Goal: Task Accomplishment & Management: Complete application form

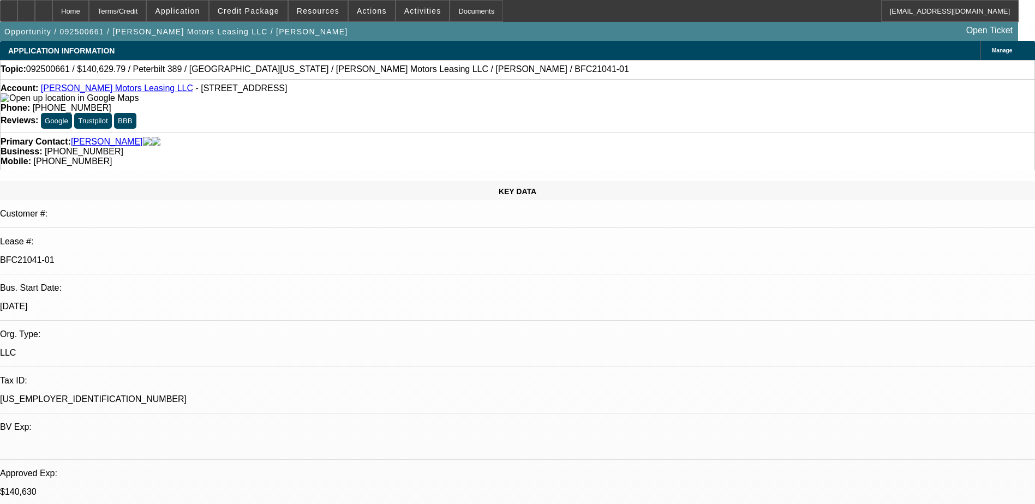
select select "0"
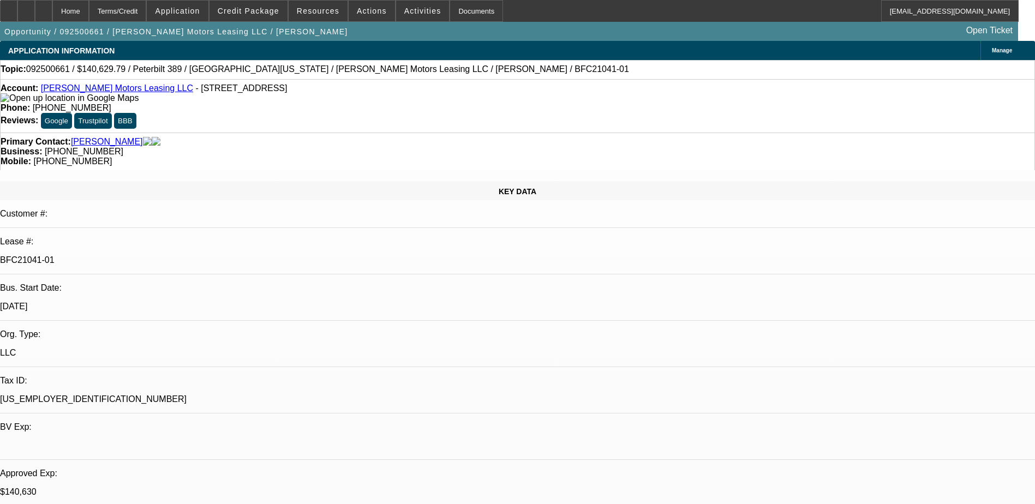
select select "0"
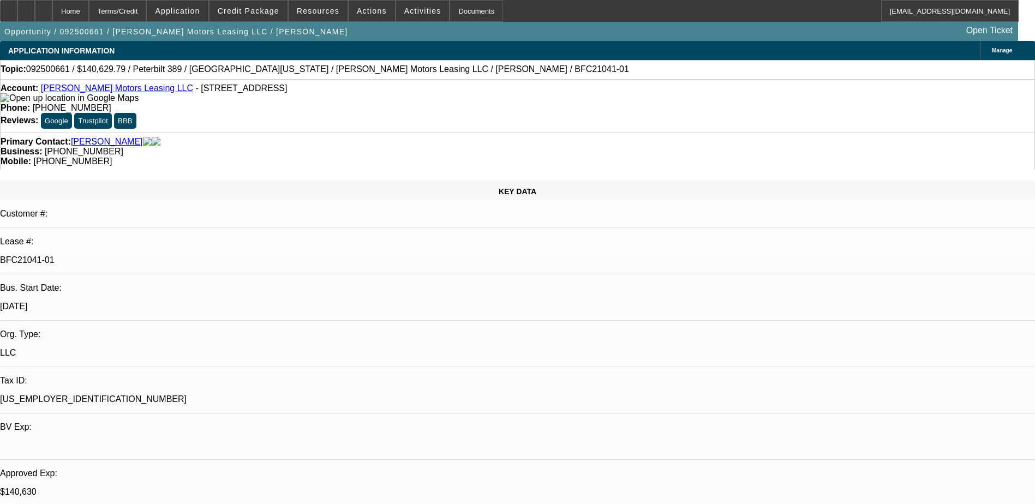
select select "0"
select select "1"
select select "2"
select select "6"
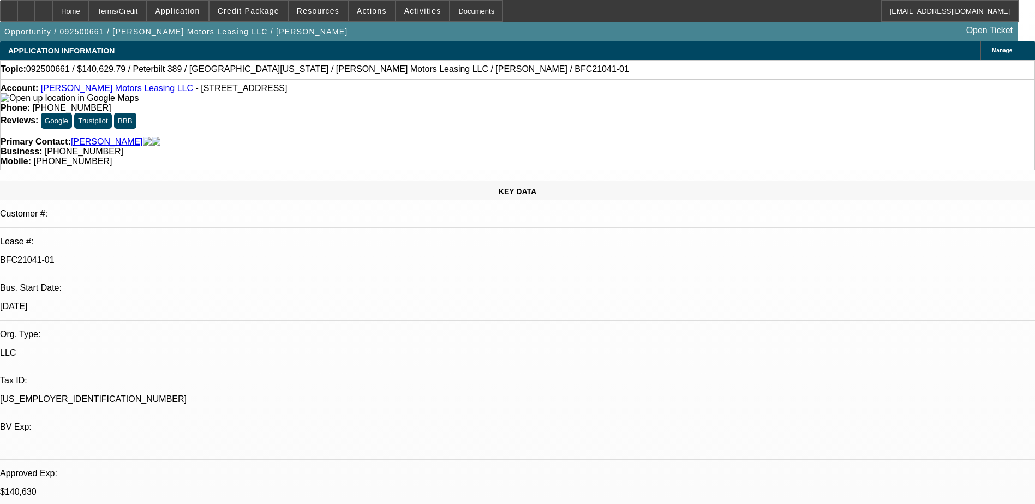
select select "1"
select select "6"
select select "1"
select select "2"
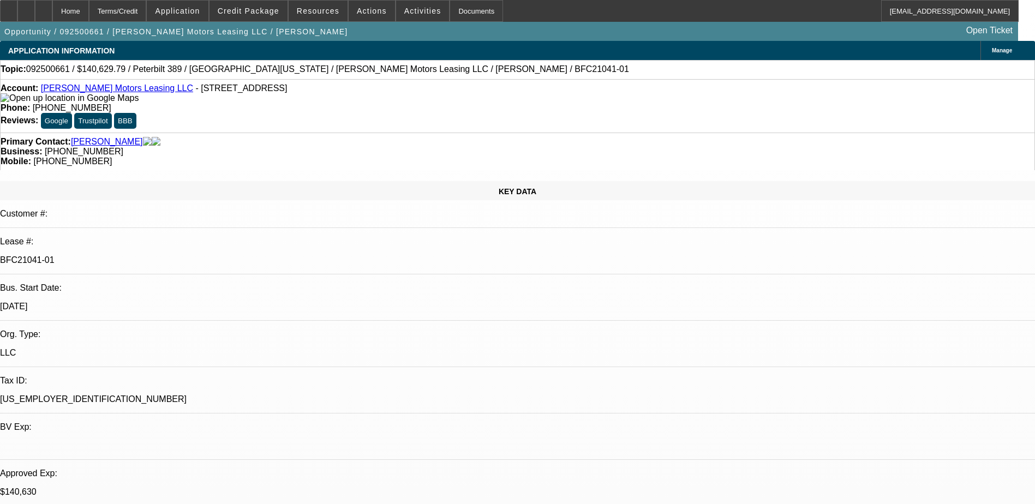
select select "6"
select select "1"
select select "6"
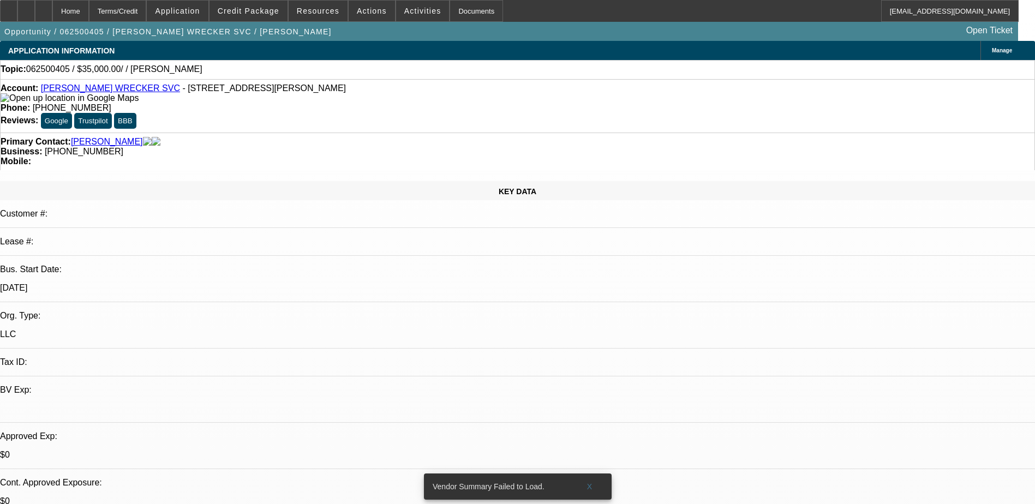
select select "0"
select select "2"
select select "0.1"
select select "4"
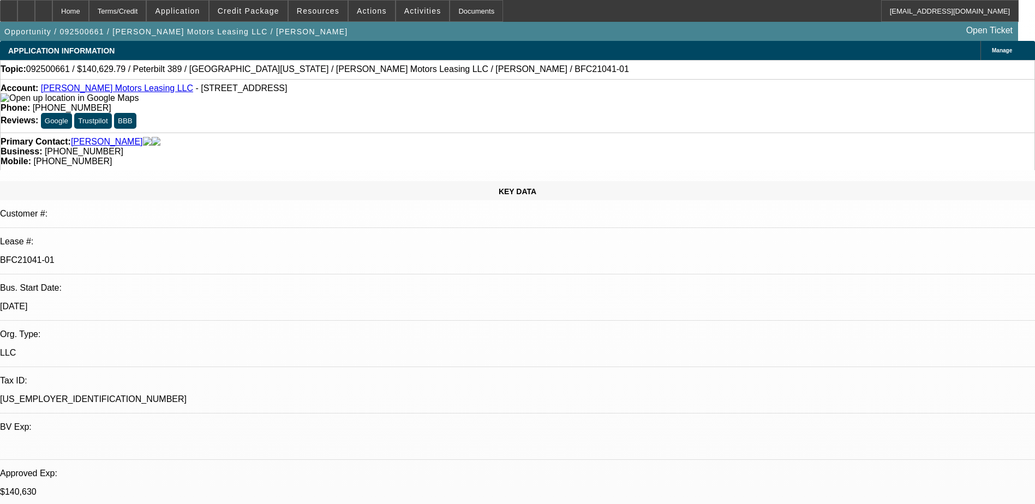
select select "0"
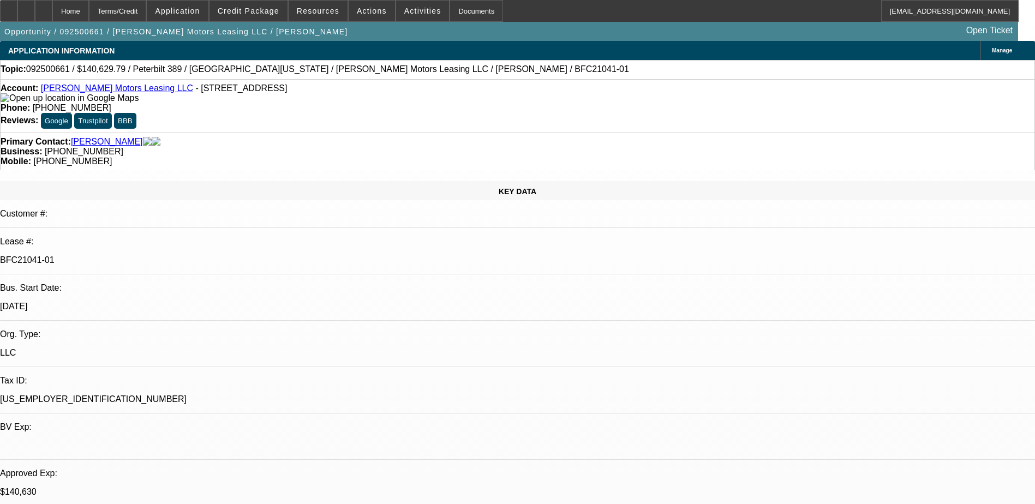
select select "0"
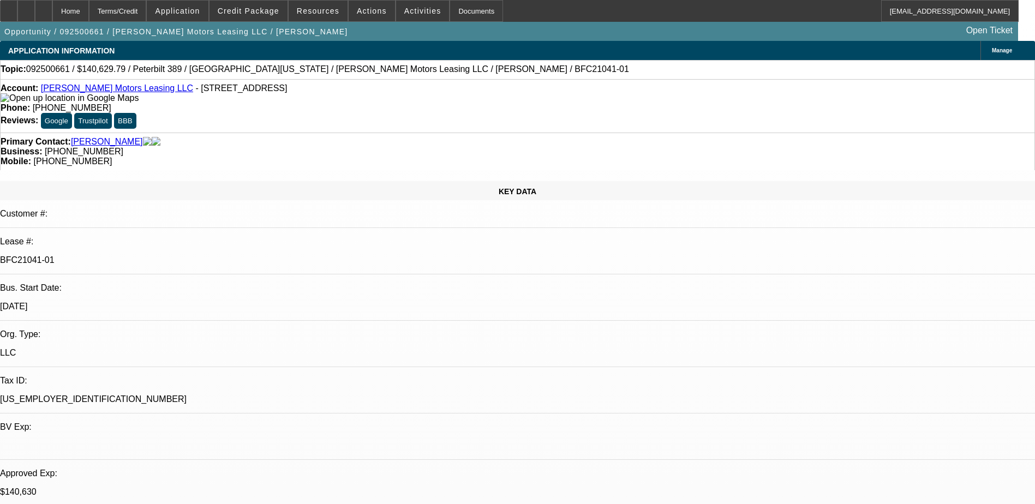
select select "0"
select select "1"
select select "2"
select select "6"
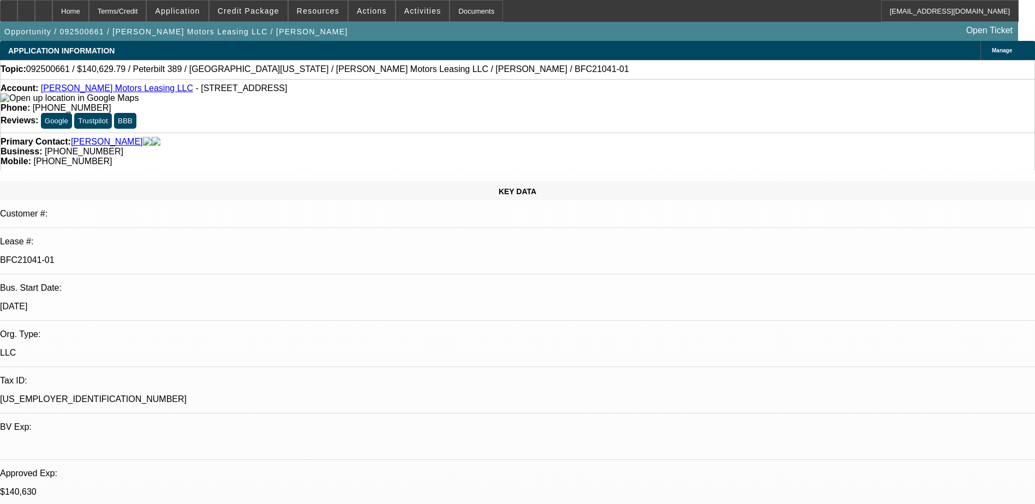
select select "1"
select select "6"
select select "1"
select select "2"
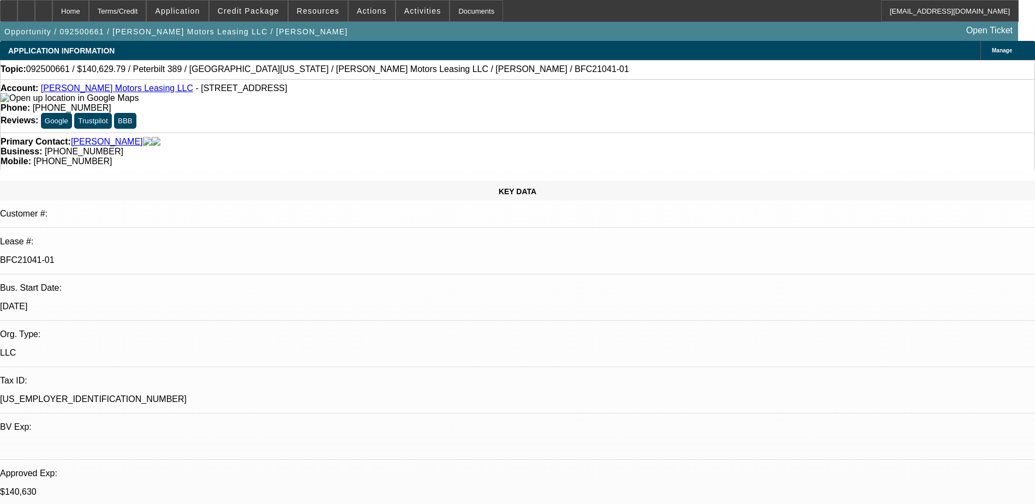
select select "6"
select select "1"
select select "6"
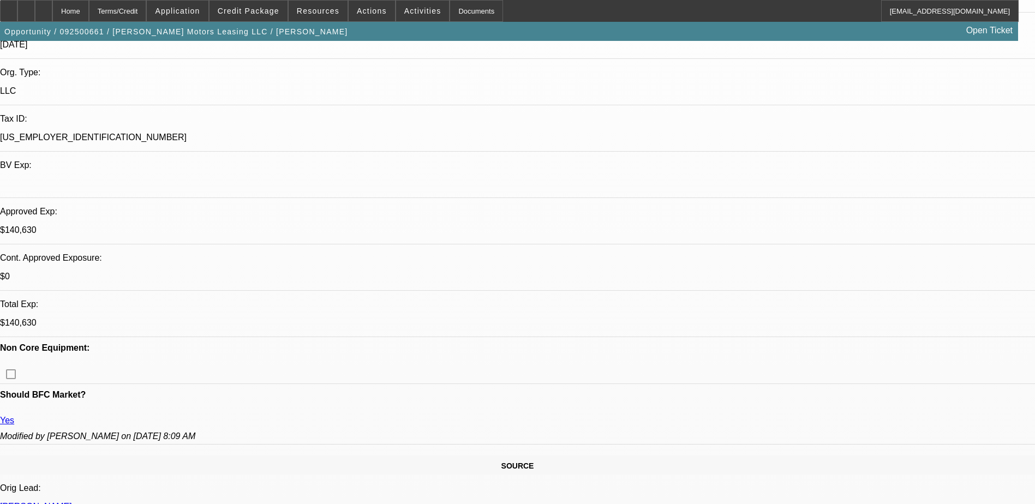
scroll to position [0, 0]
